Goal: Transaction & Acquisition: Purchase product/service

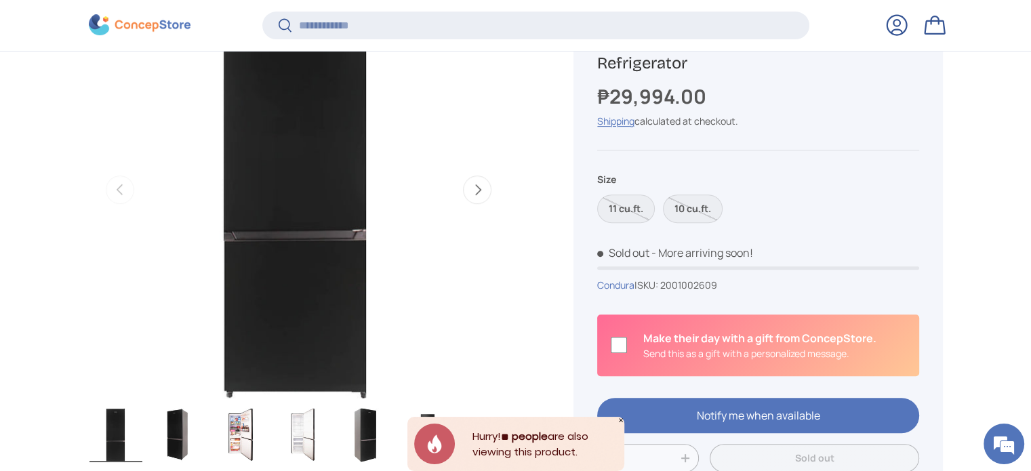
scroll to position [540, 0]
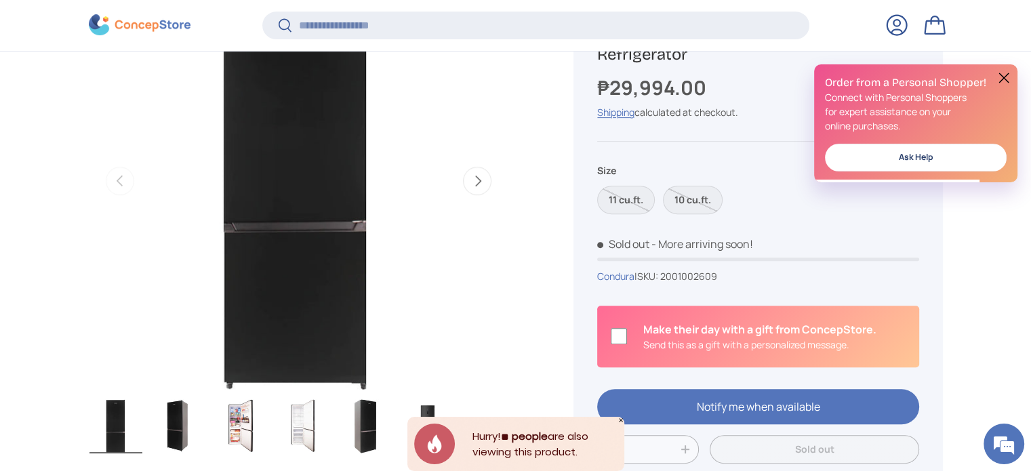
click at [486, 184] on button "Next" at bounding box center [477, 181] width 28 height 28
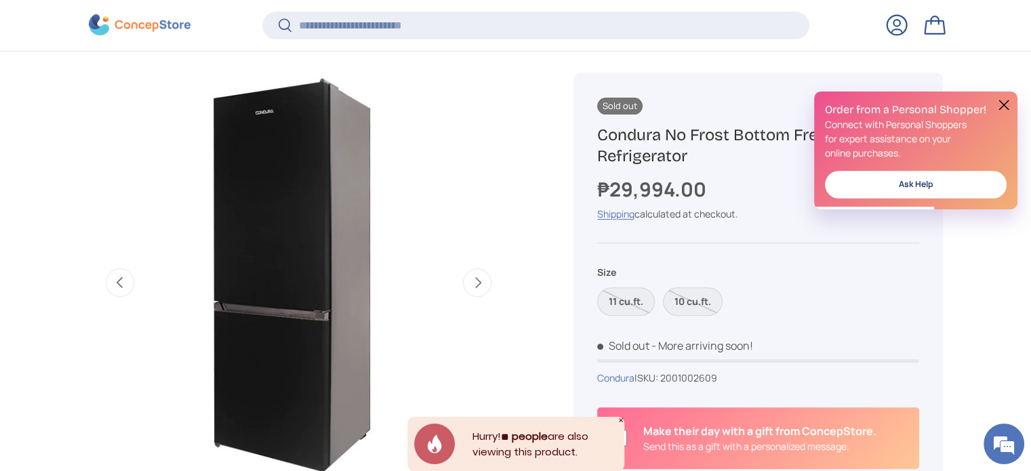
scroll to position [472, 0]
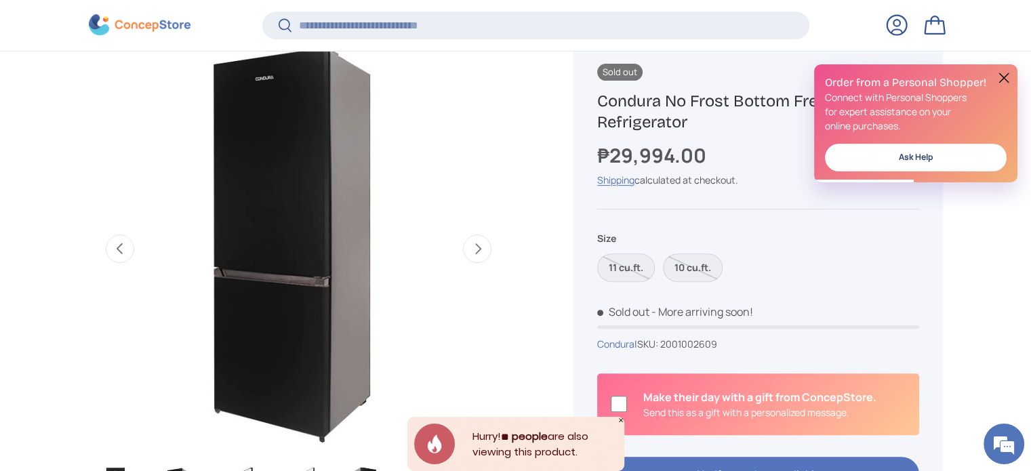
click at [475, 247] on button "Next" at bounding box center [477, 249] width 28 height 28
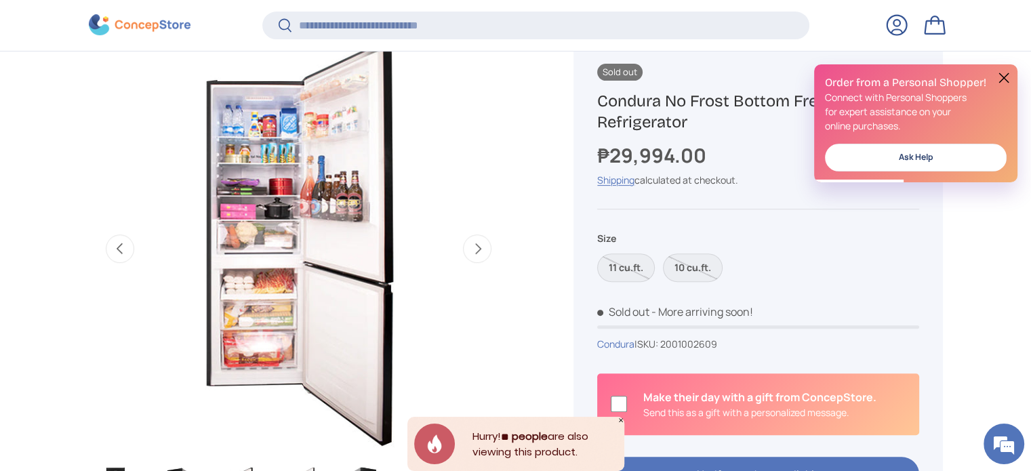
scroll to position [0, 854]
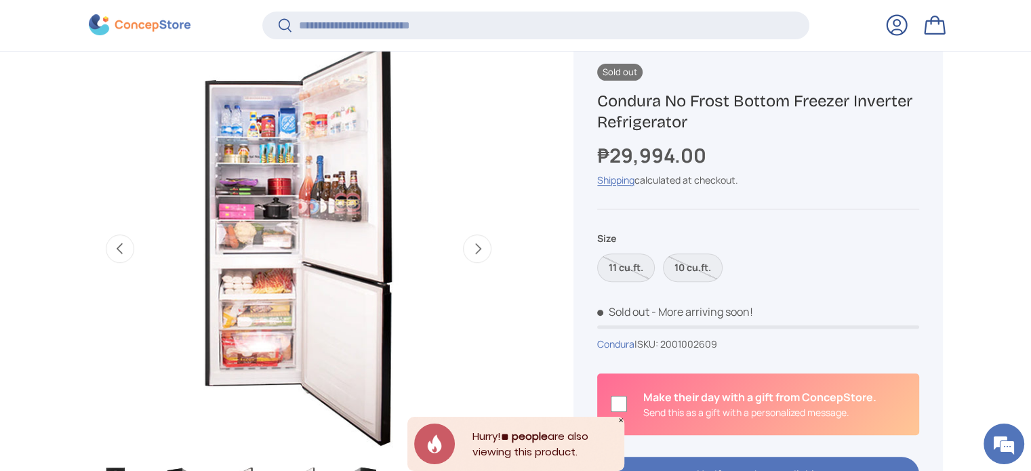
click at [475, 247] on button "Next" at bounding box center [477, 249] width 28 height 28
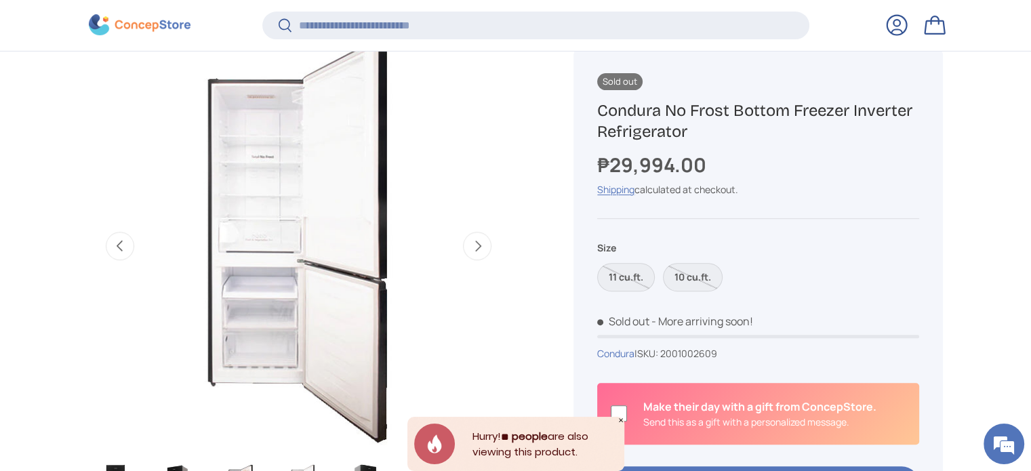
scroll to position [743, 0]
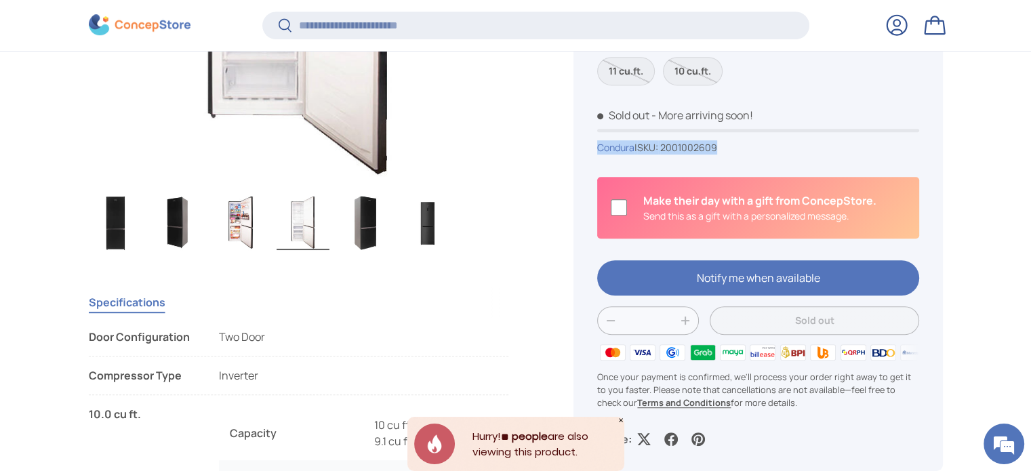
drag, startPoint x: 736, startPoint y: 148, endPoint x: 596, endPoint y: 147, distance: 139.7
click at [596, 147] on div "Sold out Sold out Condura No Frost Bottom Freezer Inverter Refrigerator ₱29,994…" at bounding box center [758, 157] width 369 height 630
copy div "Condura | SKU: 2001002609"
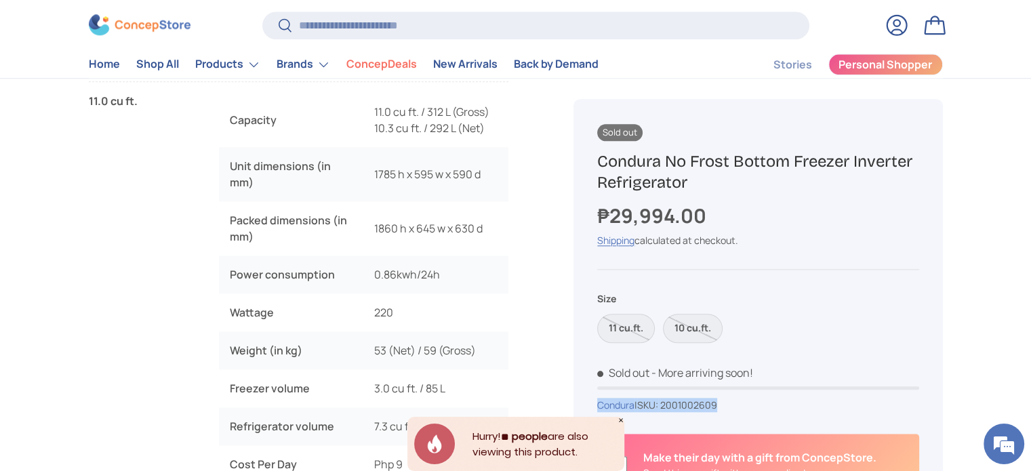
scroll to position [842, 0]
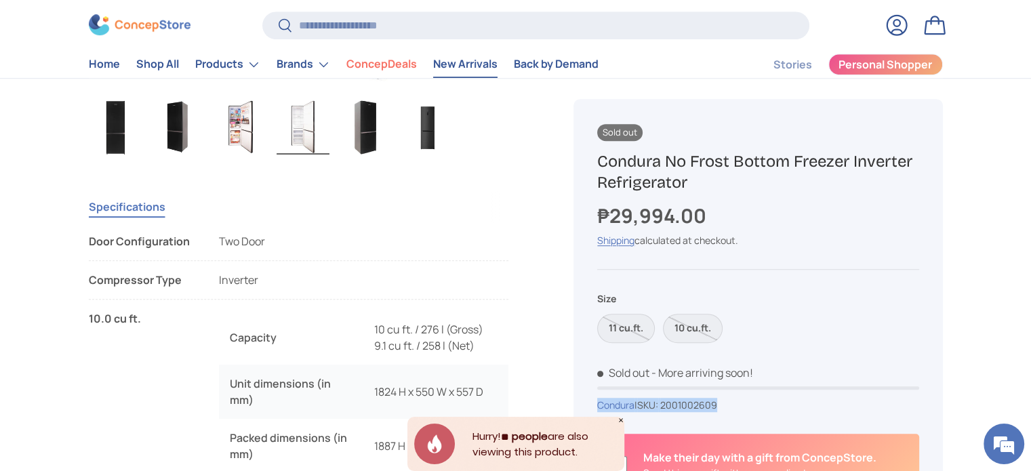
click at [461, 60] on link "New Arrivals" at bounding box center [465, 65] width 64 height 26
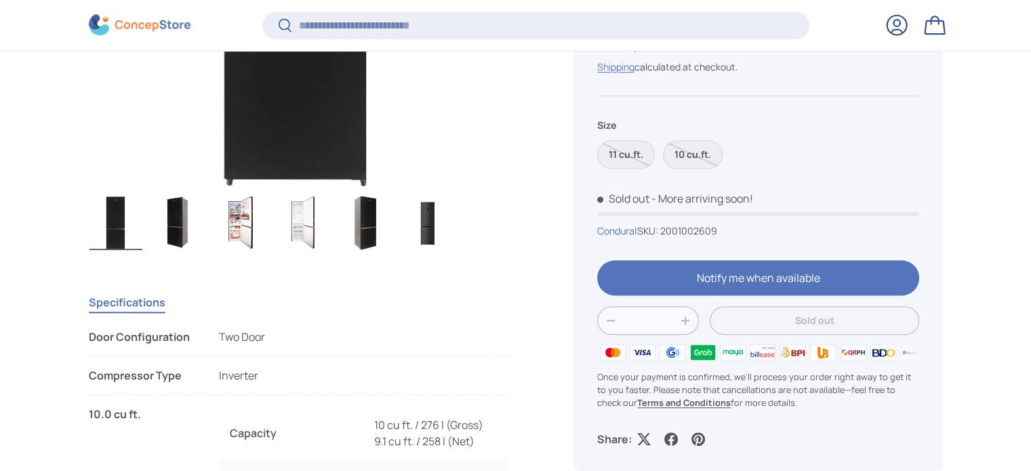
click at [240, 231] on img "Gallery Viewer" at bounding box center [240, 223] width 53 height 54
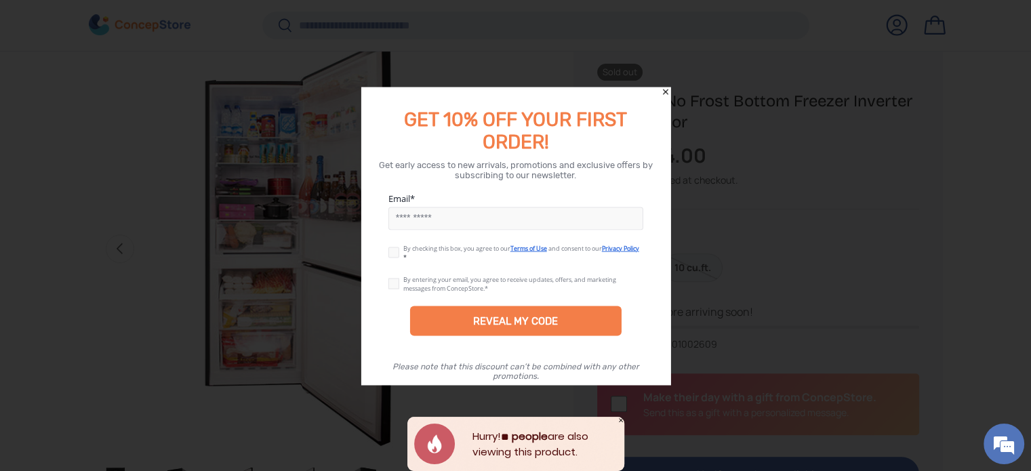
drag, startPoint x: 748, startPoint y: 352, endPoint x: 738, endPoint y: 353, distance: 10.9
click at [749, 351] on div at bounding box center [515, 235] width 1031 height 471
click at [662, 87] on icon "Close" at bounding box center [665, 91] width 9 height 9
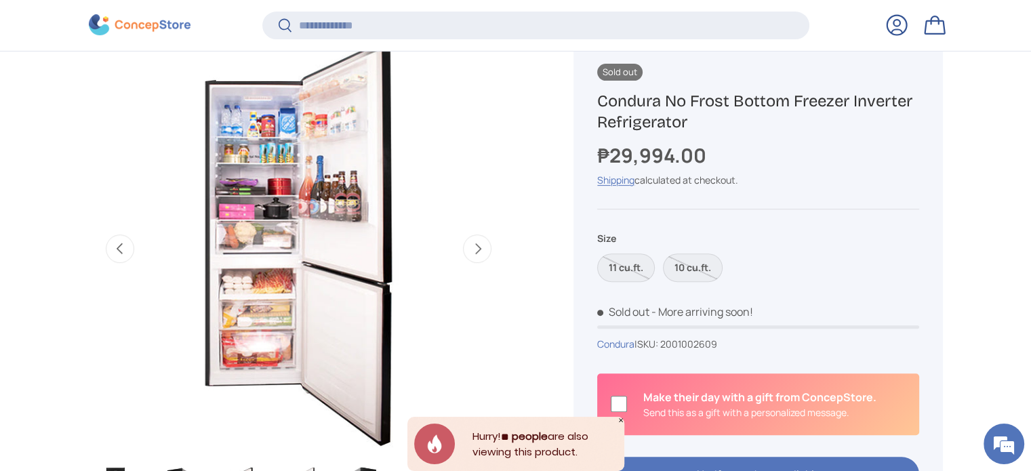
click at [244, 346] on img "Gallery Viewer" at bounding box center [298, 249] width 420 height 420
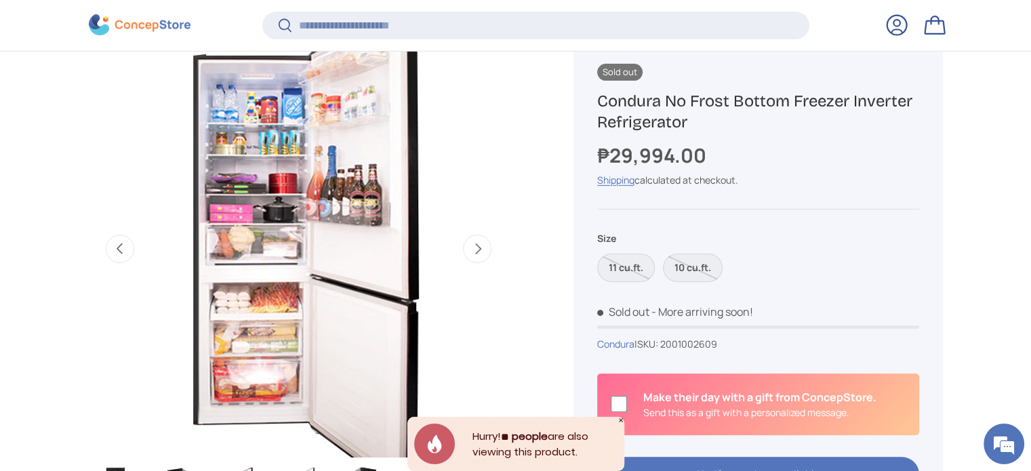
click at [260, 201] on img "Gallery Viewer" at bounding box center [298, 249] width 420 height 420
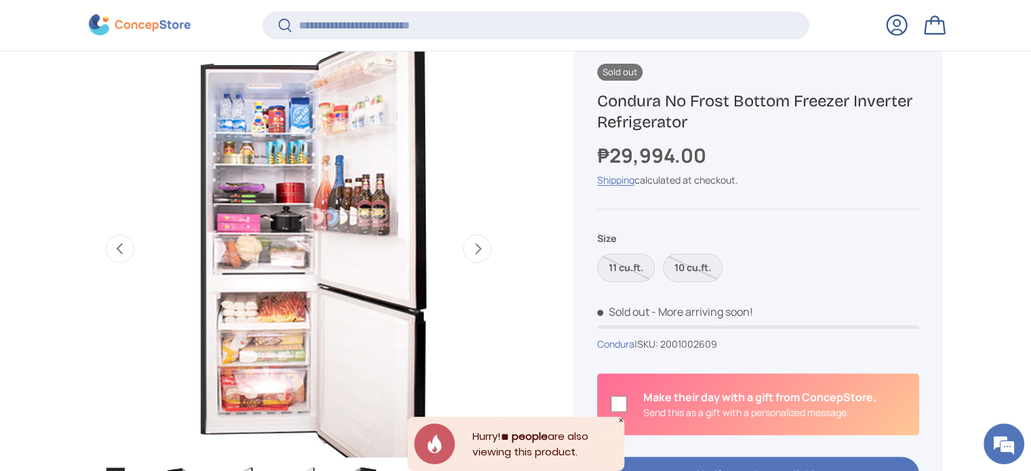
click at [226, 155] on img "Gallery Viewer" at bounding box center [298, 249] width 420 height 420
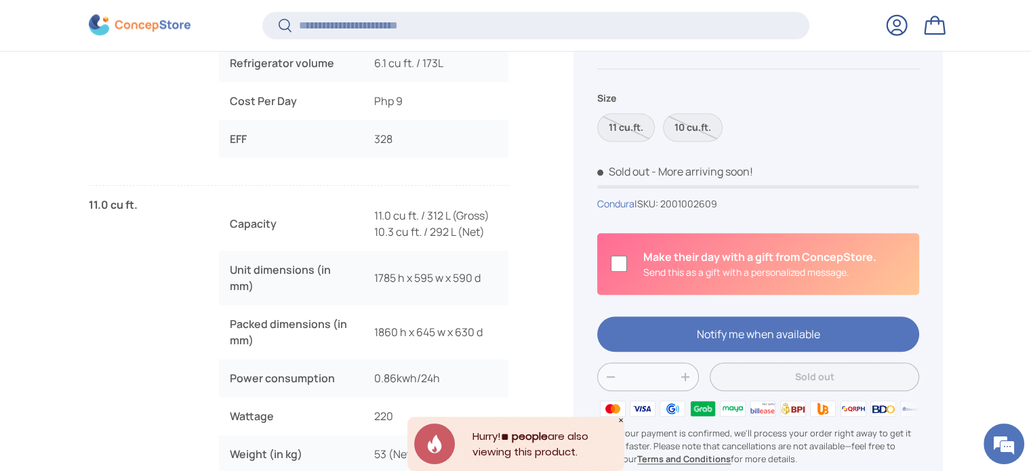
scroll to position [1421, 0]
drag, startPoint x: 755, startPoint y: 205, endPoint x: 585, endPoint y: 210, distance: 169.6
click at [585, 210] on div "Sold out Sold out Condura No Frost Bottom Freezer Inverter Refrigerator ₱29,994…" at bounding box center [758, 213] width 369 height 630
copy div "Condura | SKU: 2001002609"
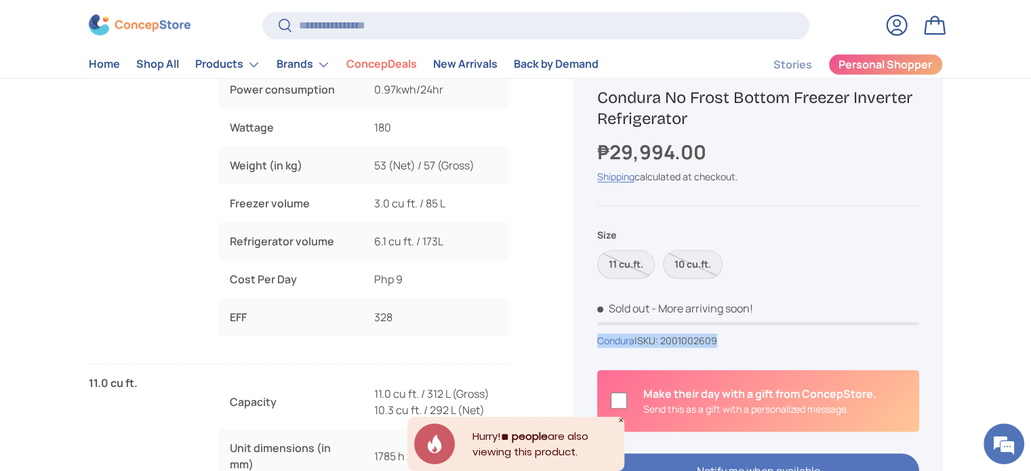
scroll to position [1220, 0]
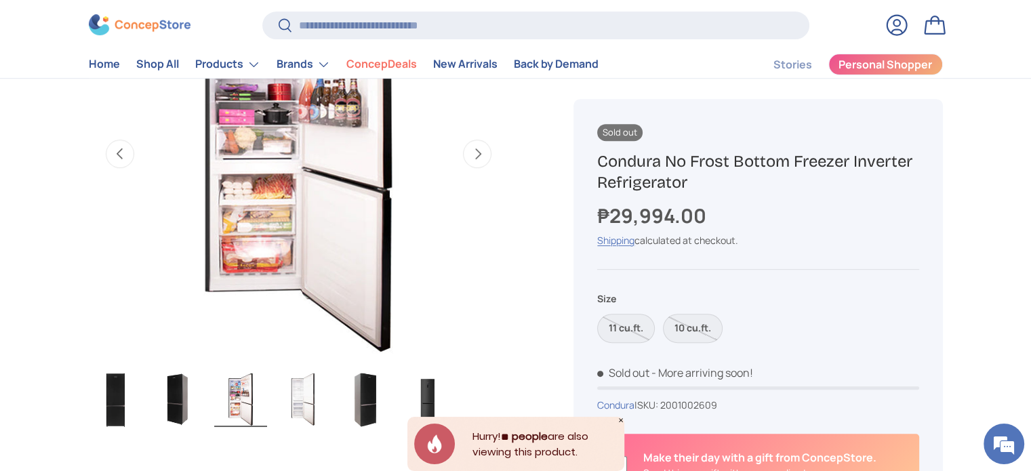
scroll to position [475, 0]
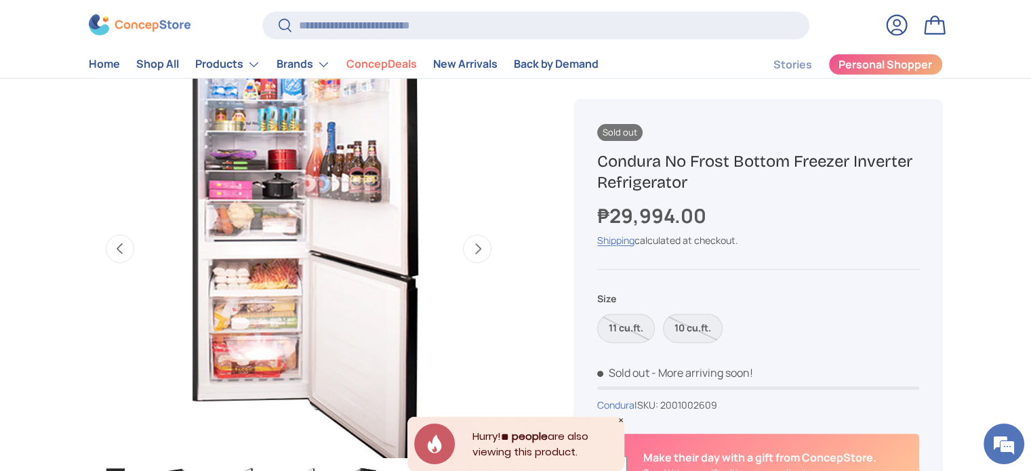
click at [264, 314] on img "Gallery Viewer" at bounding box center [298, 249] width 420 height 420
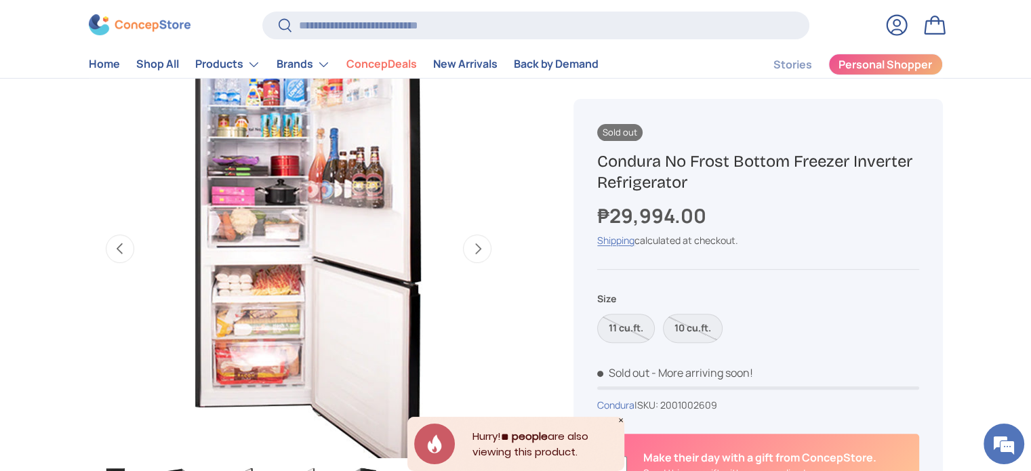
click at [252, 286] on img "Gallery Viewer" at bounding box center [298, 249] width 420 height 420
